Goal: Find specific page/section: Find specific page/section

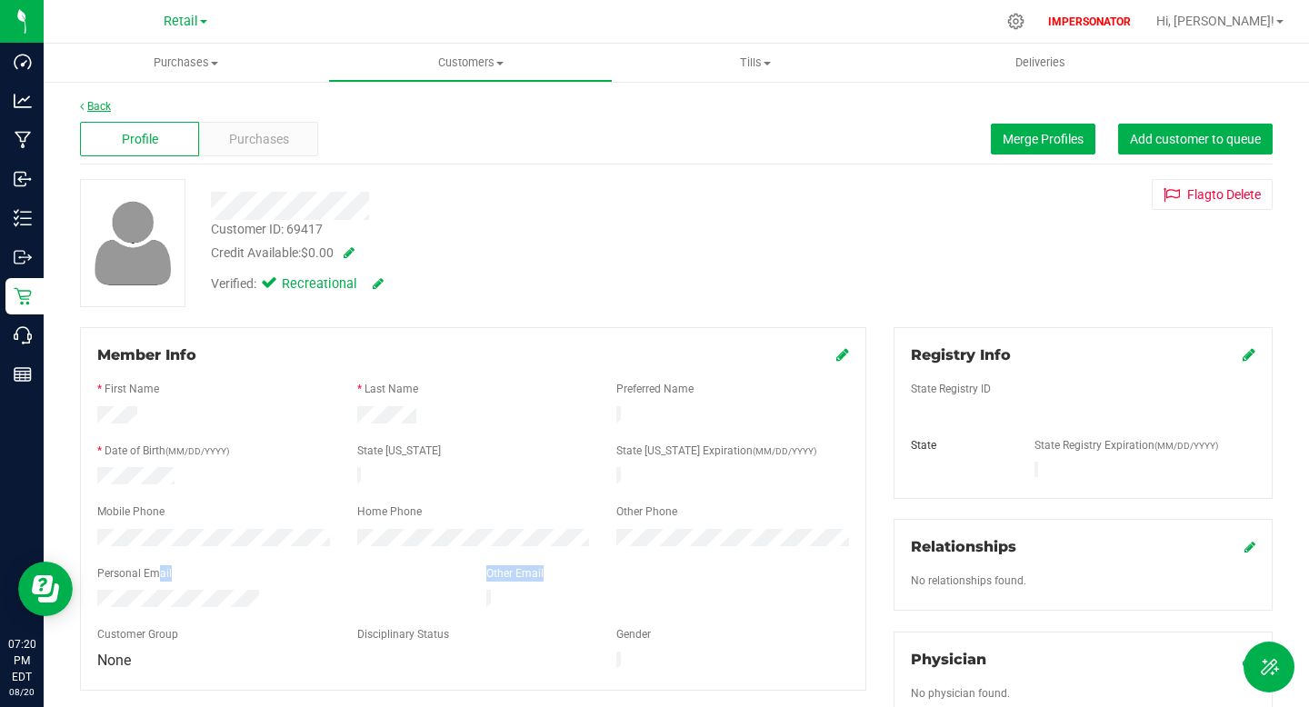
click at [98, 102] on link "Back" at bounding box center [95, 106] width 31 height 13
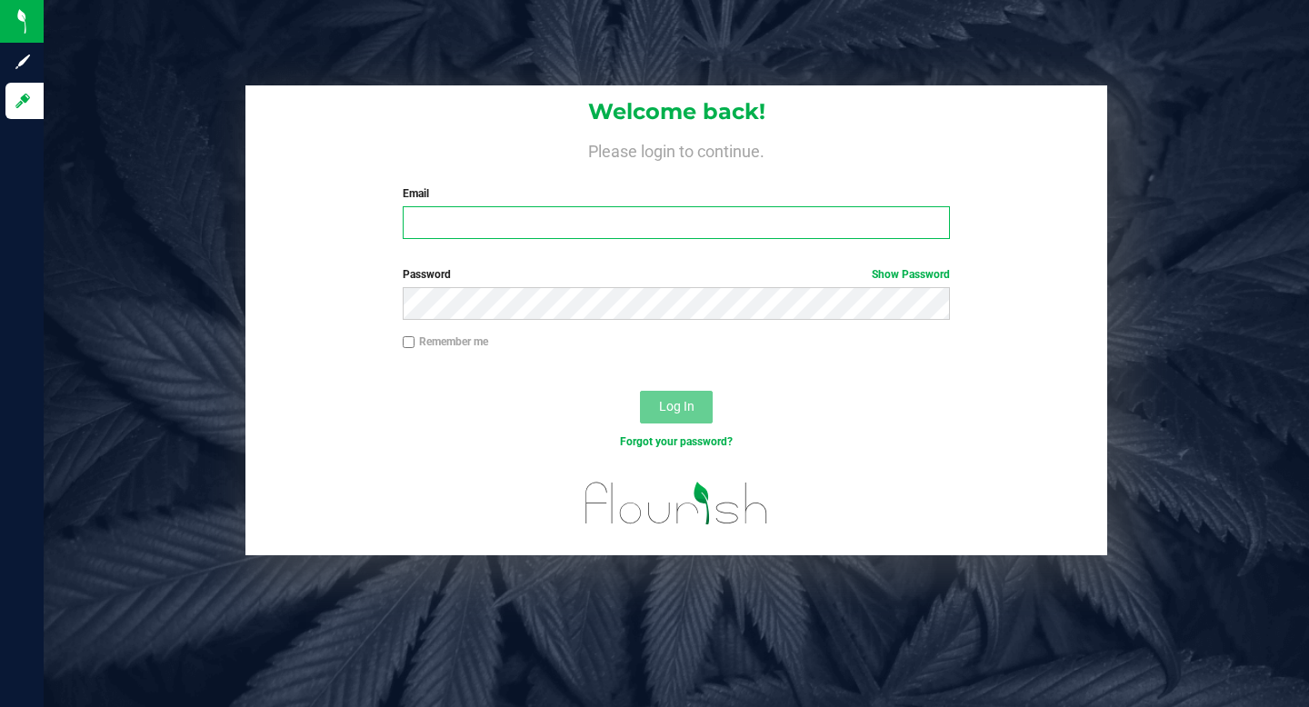
type input "[EMAIL_ADDRESS][DOMAIN_NAME]"
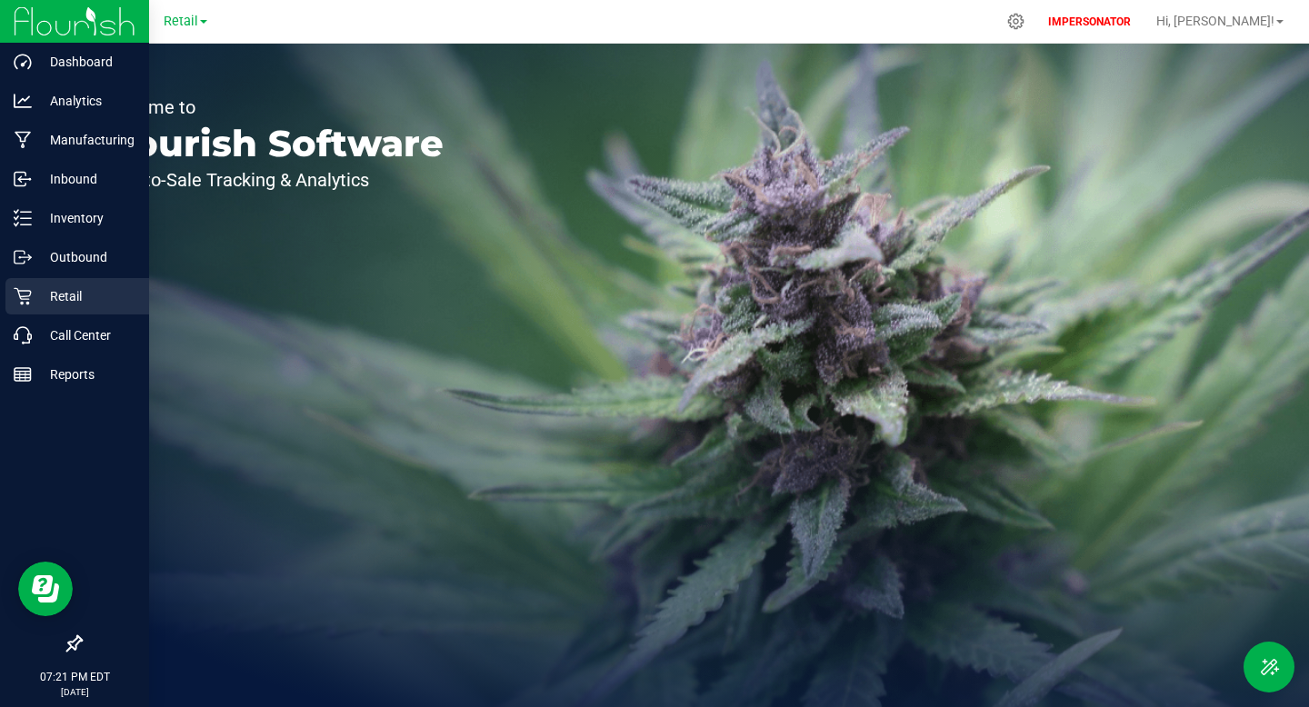
click at [79, 299] on p "Retail" at bounding box center [86, 296] width 109 height 22
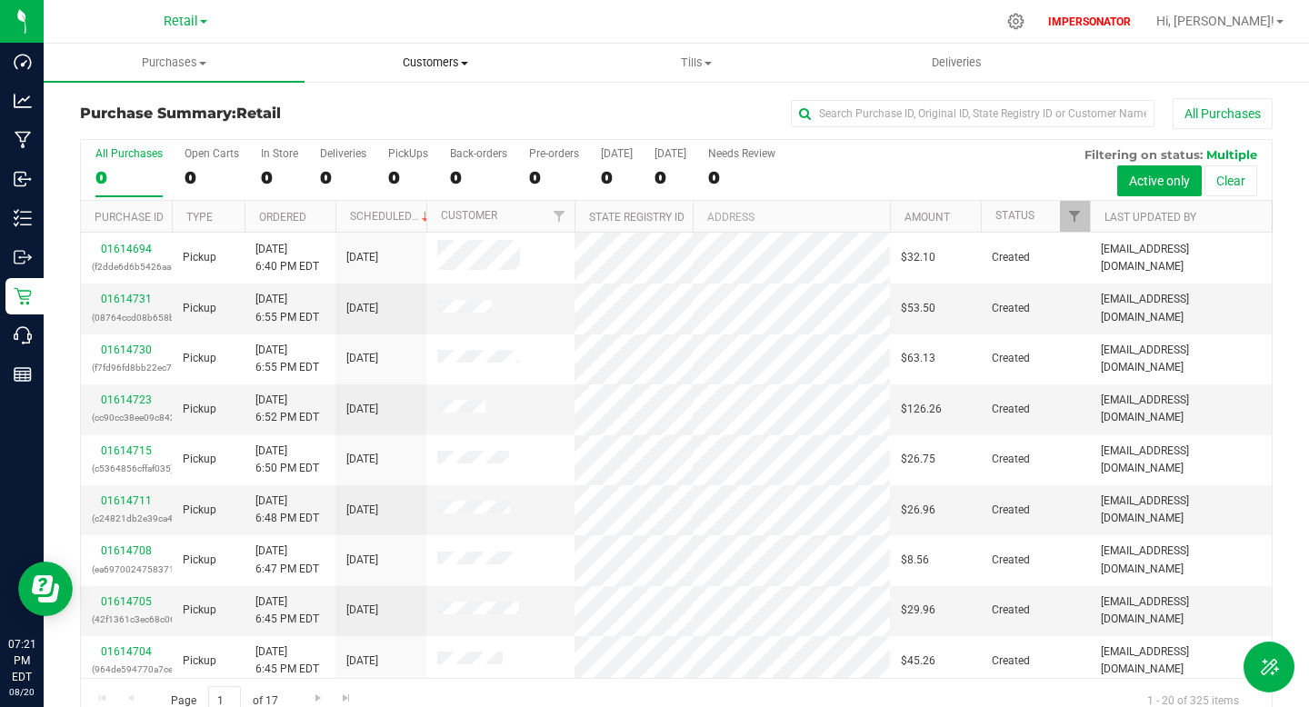
click at [437, 55] on span "Customers" at bounding box center [434, 63] width 259 height 16
click at [413, 100] on li "All customers" at bounding box center [434, 110] width 261 height 22
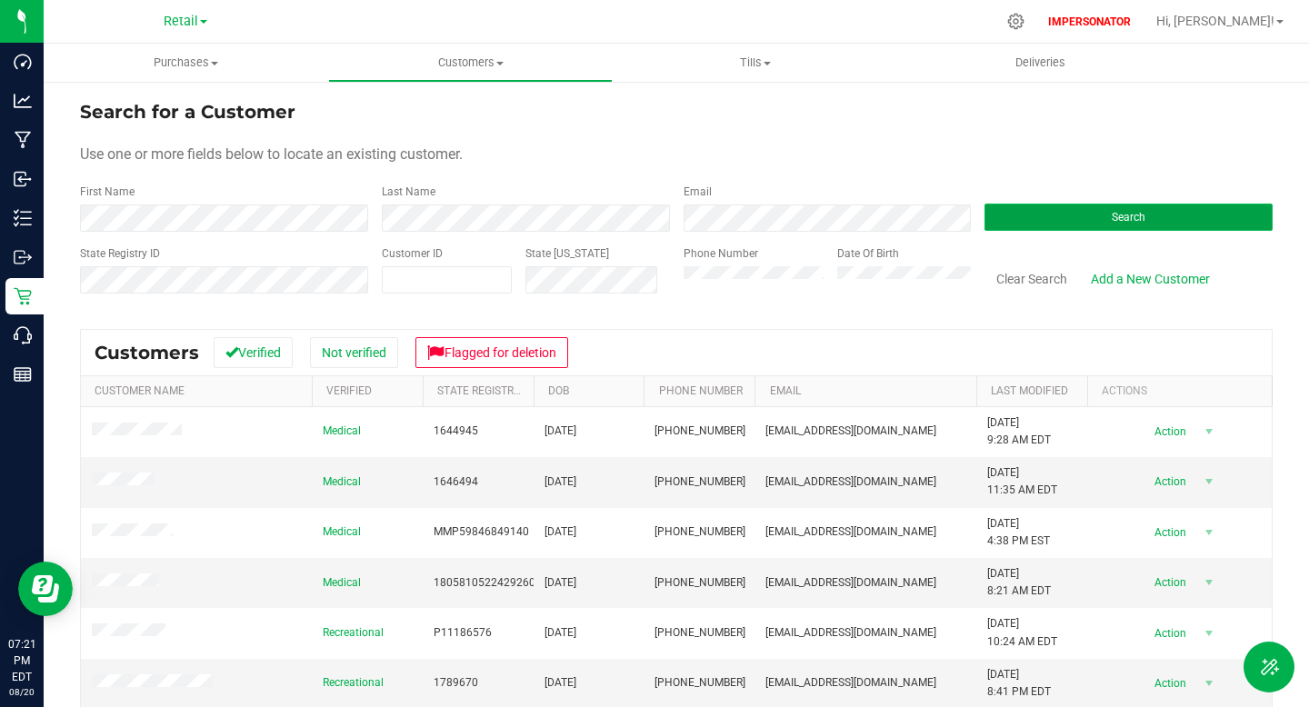
click at [1206, 217] on button "Search" at bounding box center [1128, 217] width 288 height 27
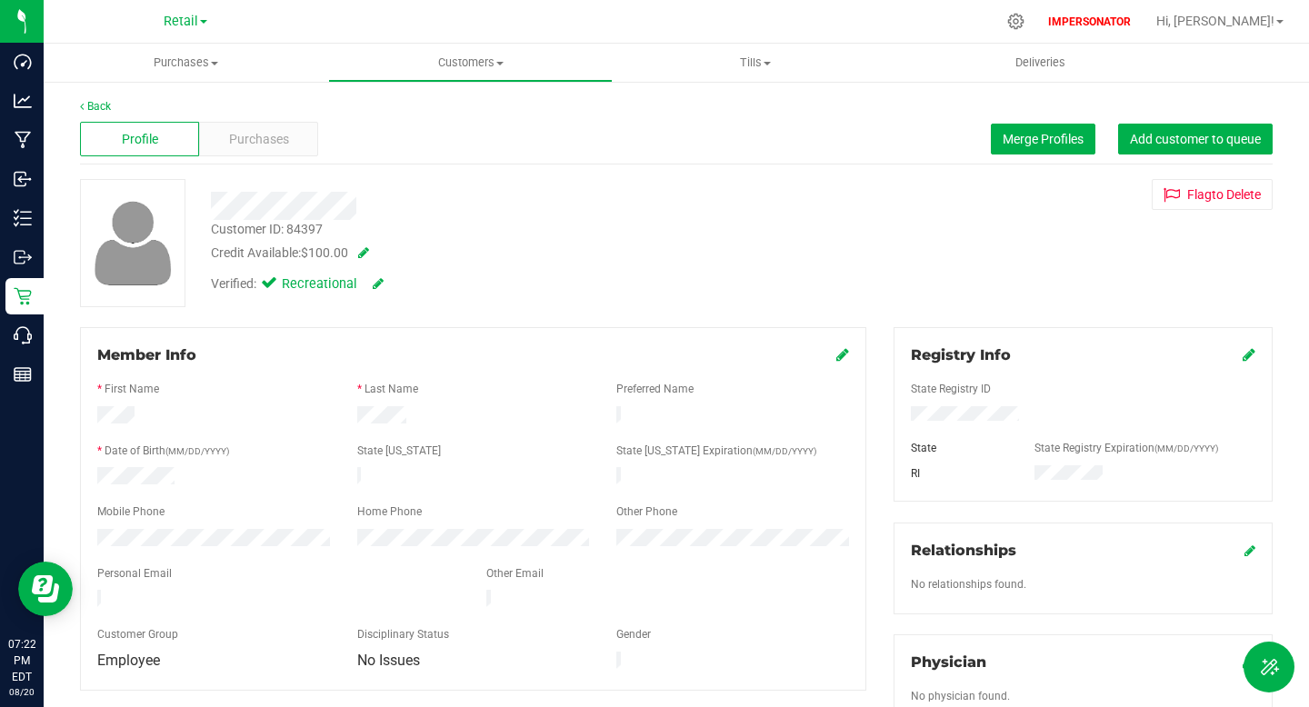
drag, startPoint x: 212, startPoint y: 228, endPoint x: 351, endPoint y: 252, distance: 141.0
click at [351, 252] on div "Customer ID: 84397 Credit Available: $100.00" at bounding box center [502, 241] width 610 height 43
copy div "Customer ID: 84397 Credit Available: $100.00"
click at [563, 277] on div "Verified: Recreational" at bounding box center [502, 283] width 610 height 40
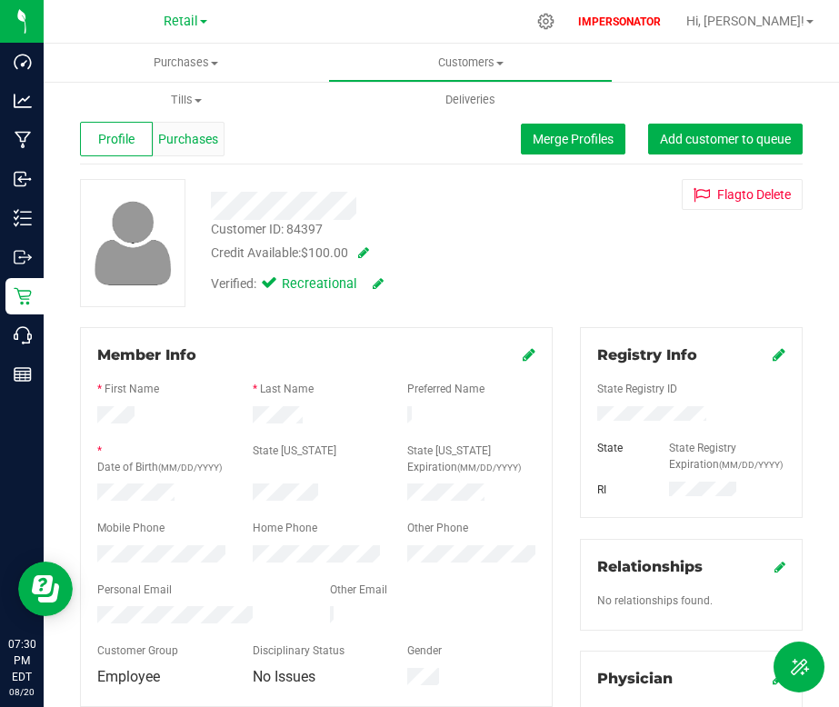
click at [184, 155] on div "Purchases" at bounding box center [189, 139] width 73 height 35
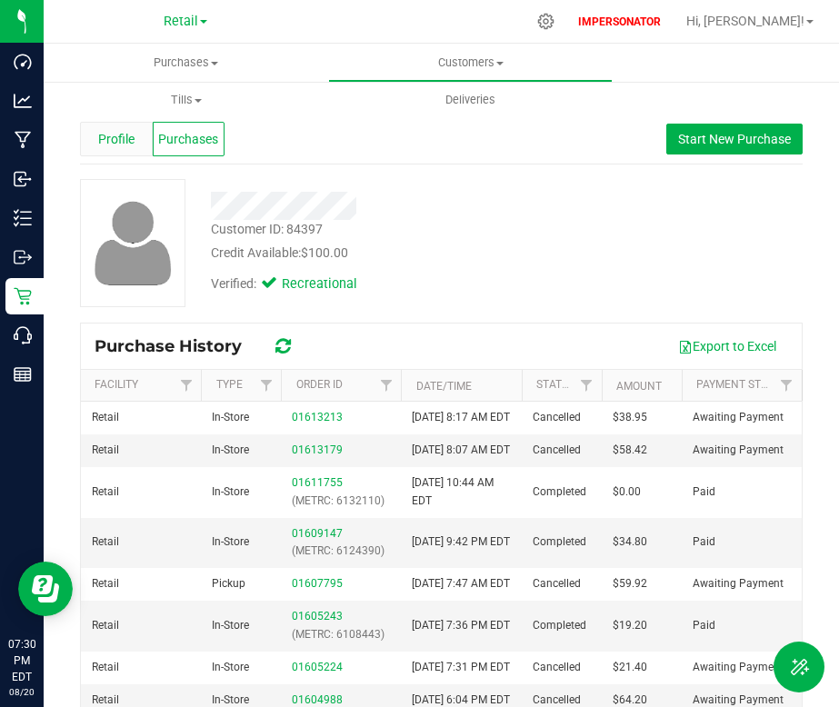
click at [120, 147] on span "Profile" at bounding box center [116, 139] width 36 height 19
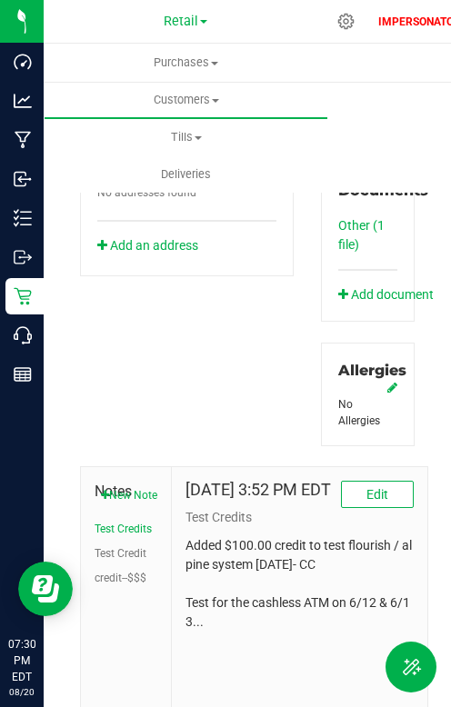
scroll to position [843, 0]
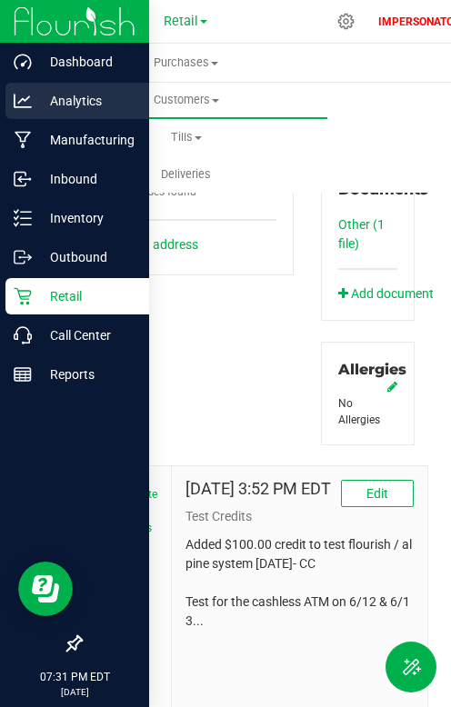
click at [53, 99] on p "Analytics" at bounding box center [86, 101] width 109 height 22
